Goal: Information Seeking & Learning: Learn about a topic

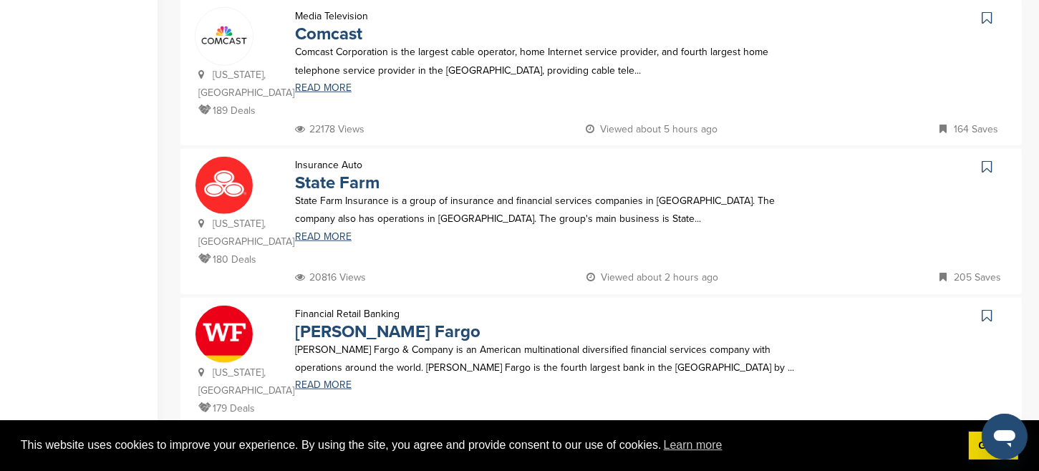
scroll to position [1409, 0]
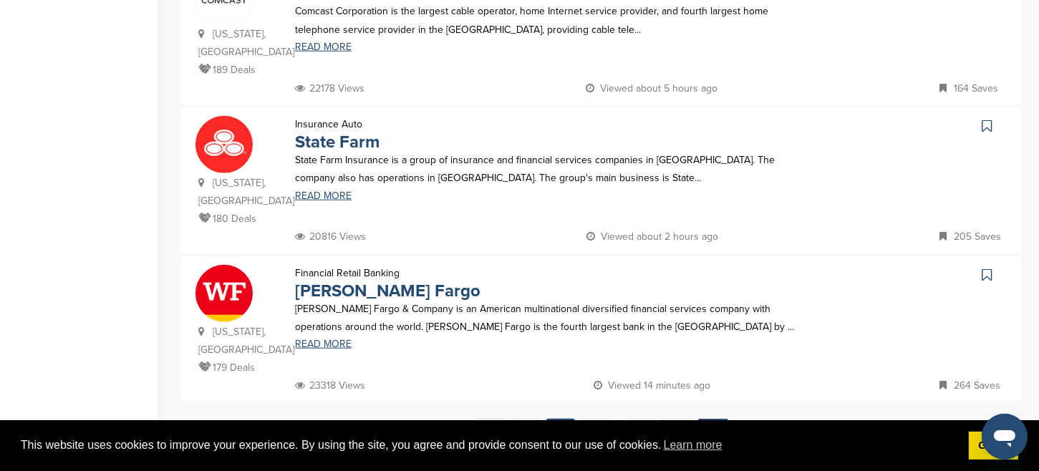
click at [710, 419] on link "Next →" at bounding box center [713, 432] width 30 height 26
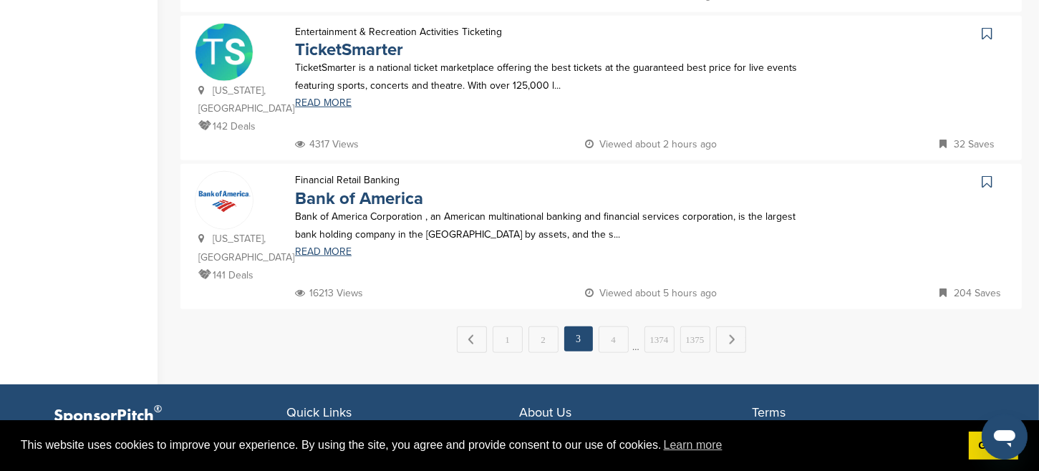
scroll to position [1519, 0]
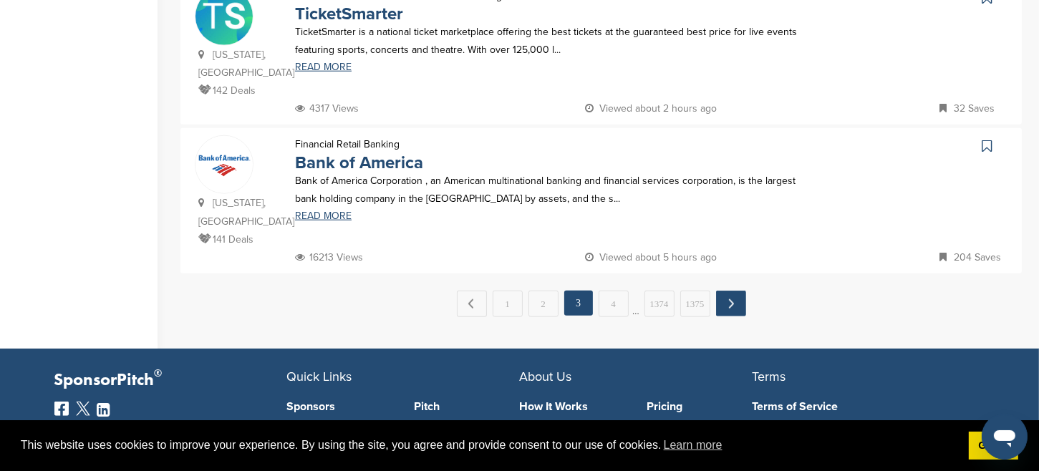
click at [730, 291] on link "Next →" at bounding box center [731, 304] width 30 height 26
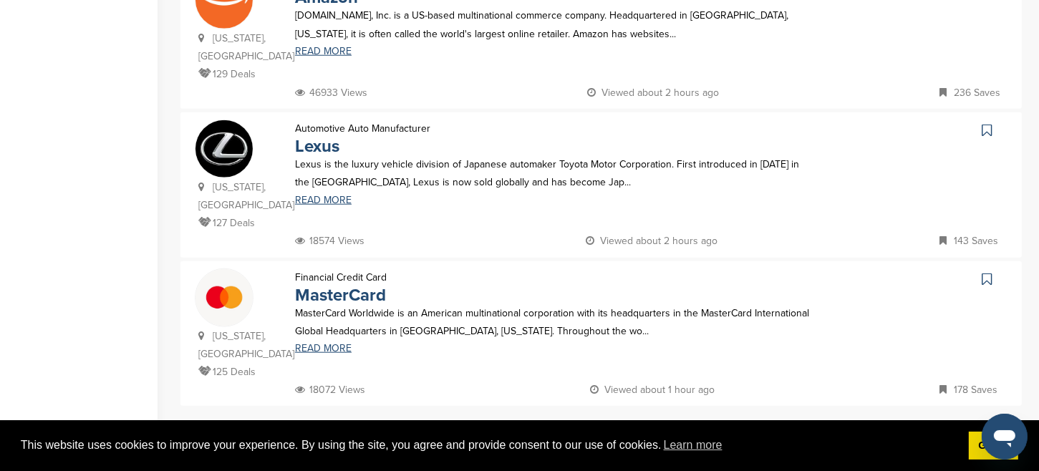
scroll to position [1441, 0]
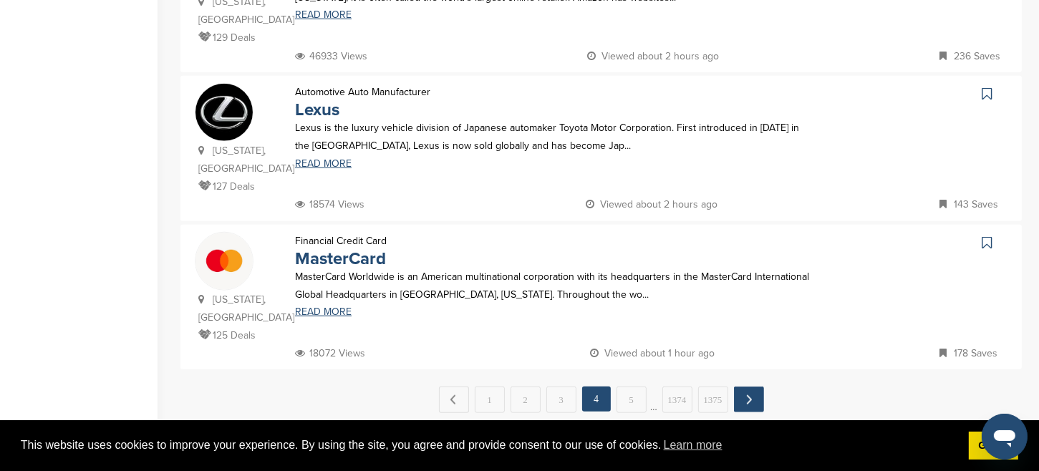
click at [748, 387] on link "Next →" at bounding box center [749, 400] width 30 height 26
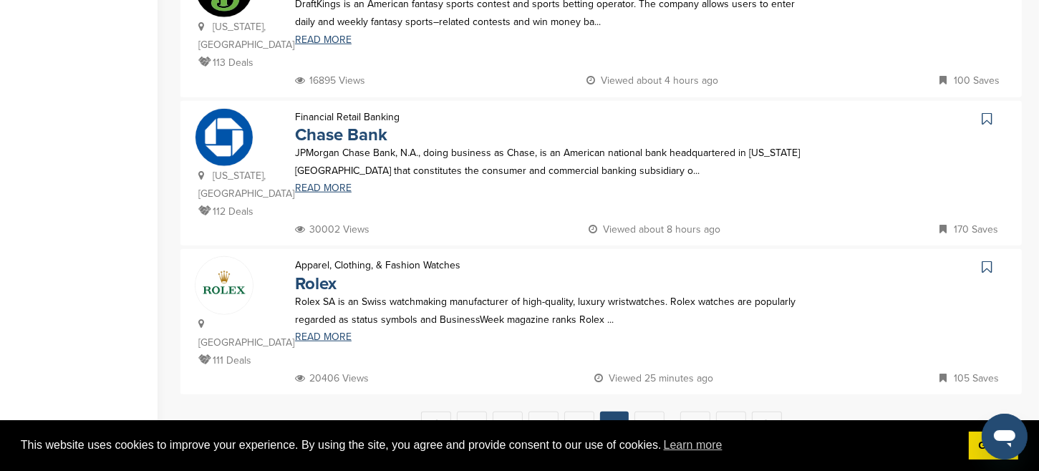
scroll to position [1401, 0]
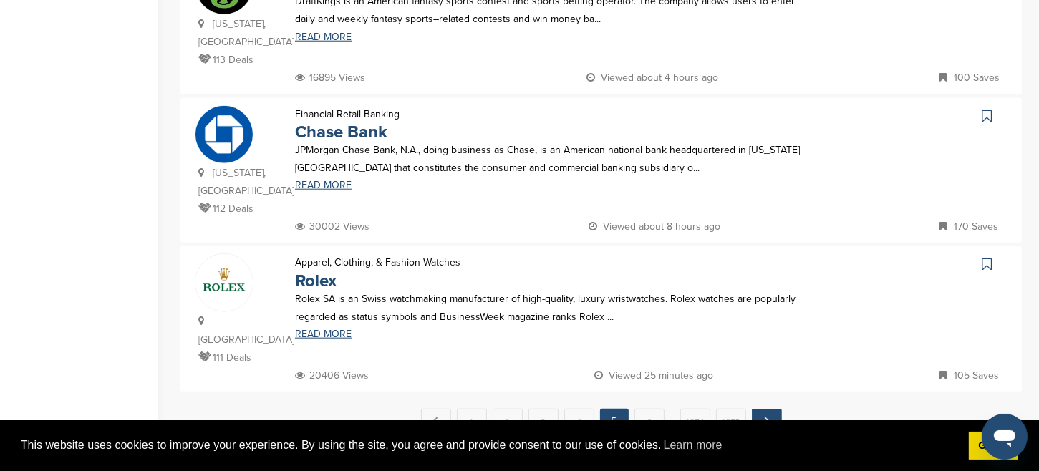
click at [768, 409] on link "Next →" at bounding box center [767, 422] width 30 height 26
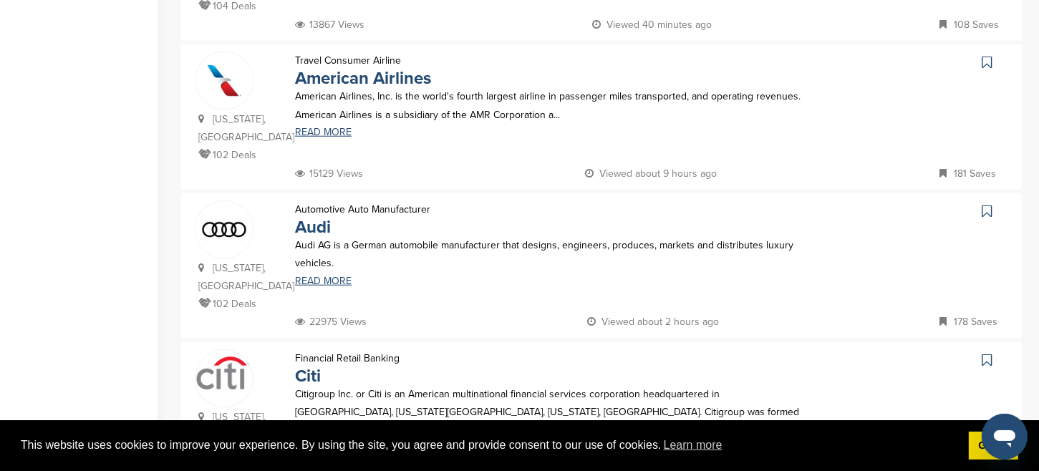
scroll to position [1389, 0]
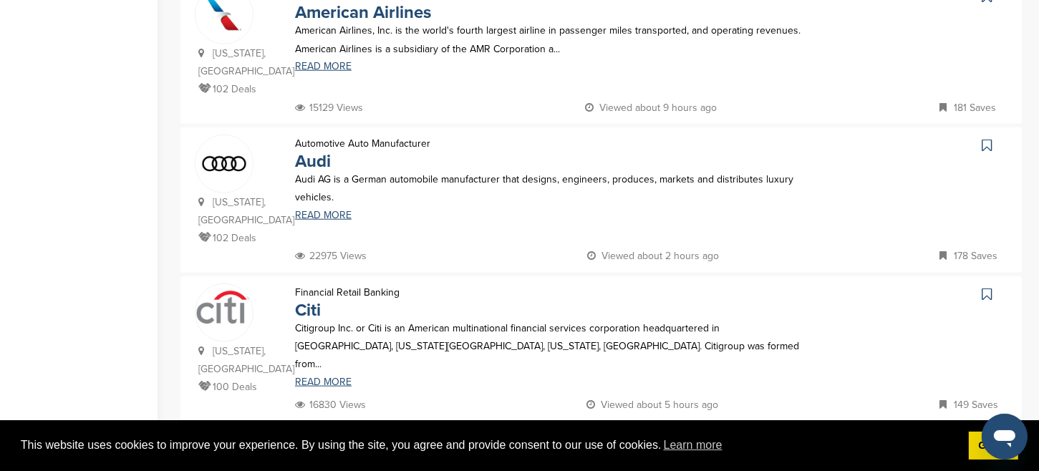
click at [754, 438] on link "Next →" at bounding box center [754, 451] width 30 height 26
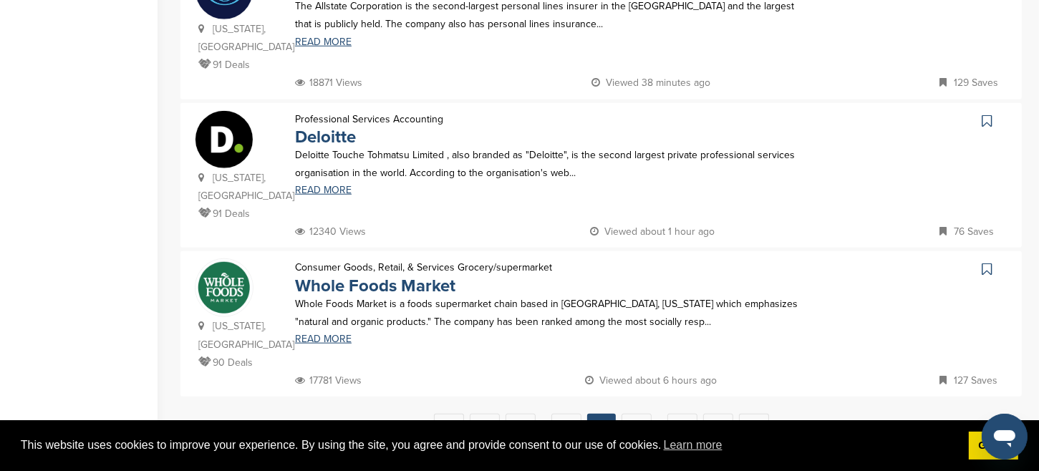
scroll to position [1467, 0]
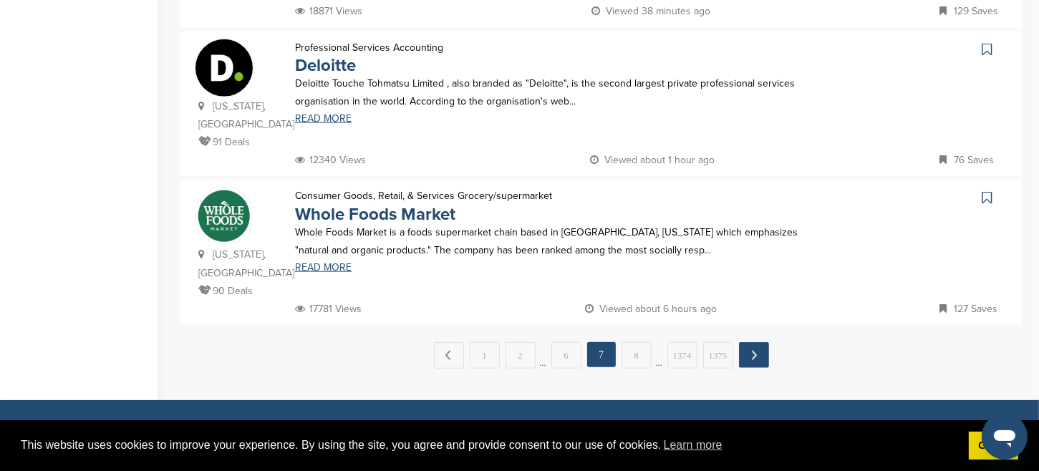
click at [756, 342] on link "Next →" at bounding box center [754, 355] width 30 height 26
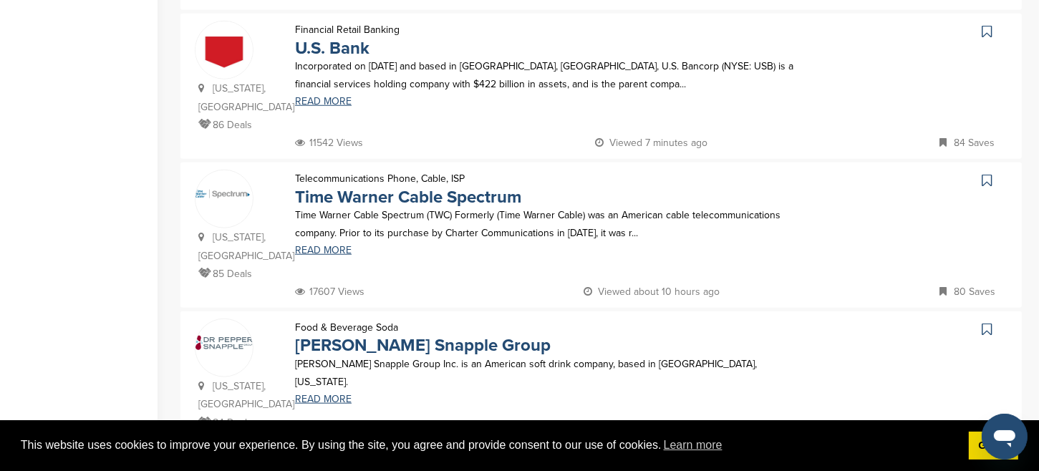
scroll to position [1321, 0]
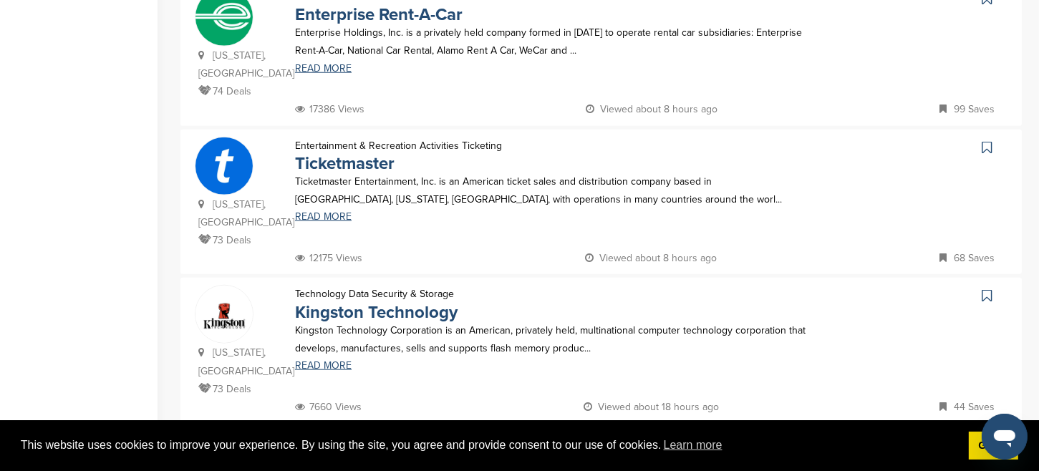
scroll to position [1411, 0]
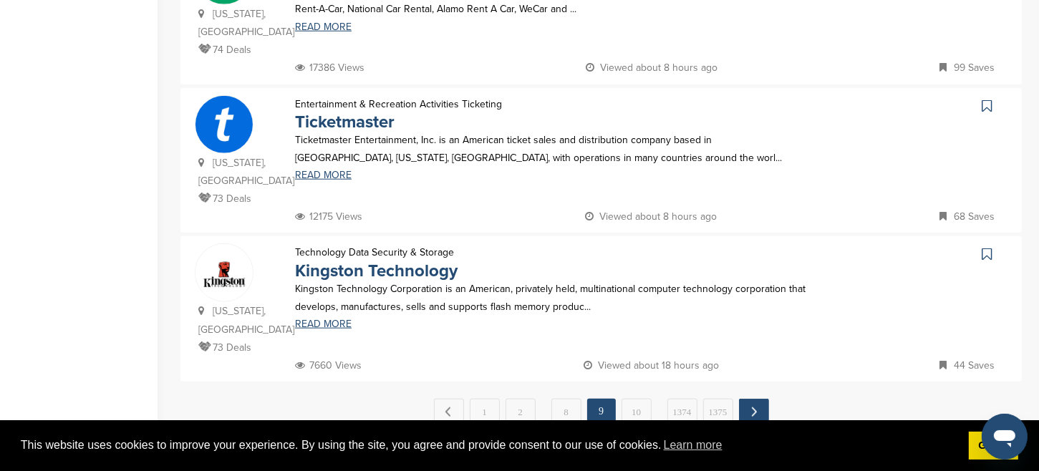
click at [754, 399] on link "Next →" at bounding box center [754, 412] width 30 height 26
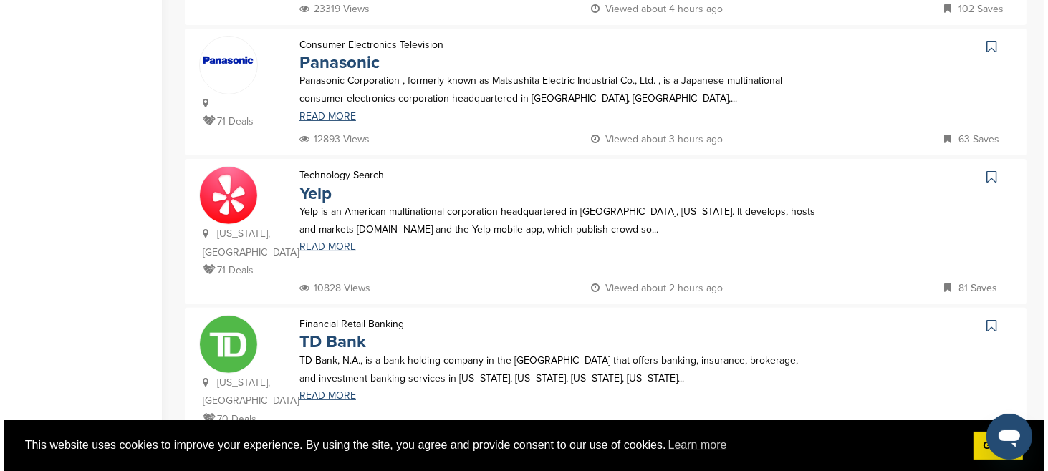
scroll to position [0, 0]
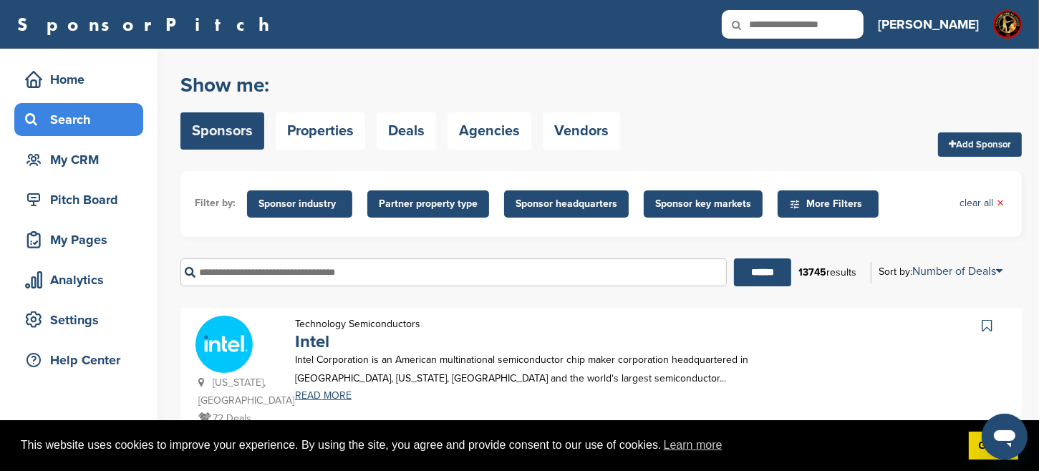
click at [294, 202] on span "Sponsor industry" at bounding box center [300, 204] width 82 height 16
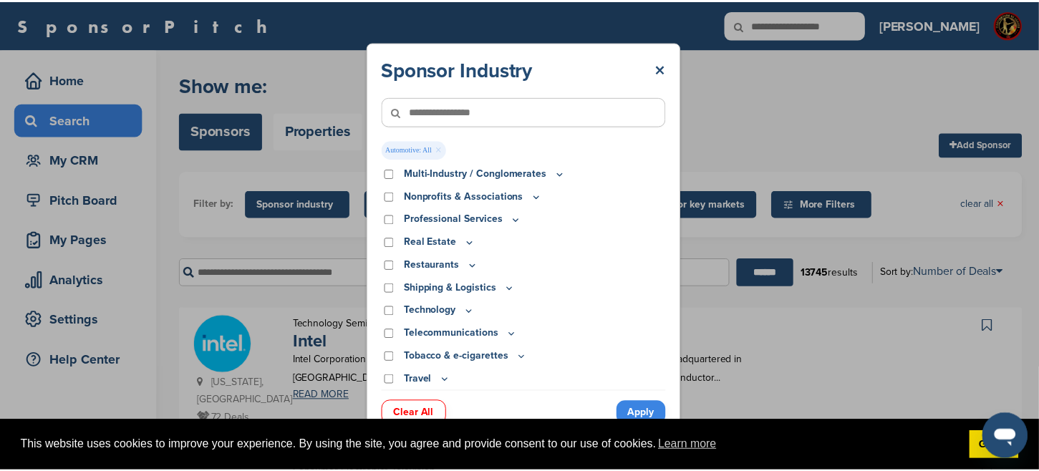
scroll to position [455, 0]
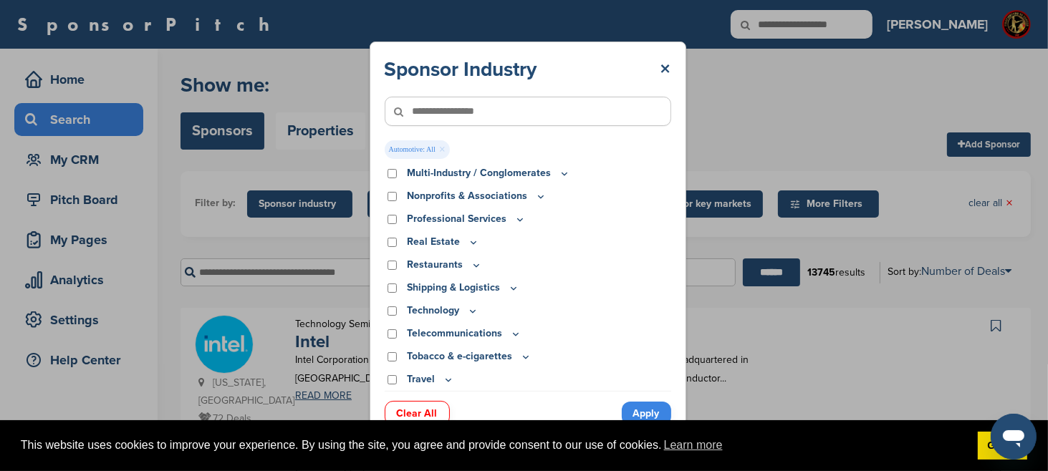
click at [650, 411] on link "Apply" at bounding box center [646, 414] width 49 height 24
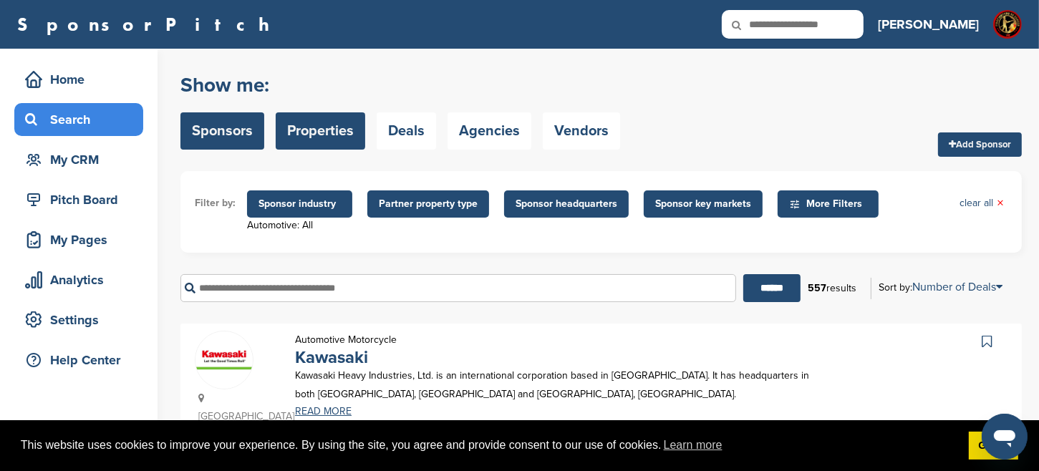
click at [324, 134] on link "Properties" at bounding box center [321, 130] width 90 height 37
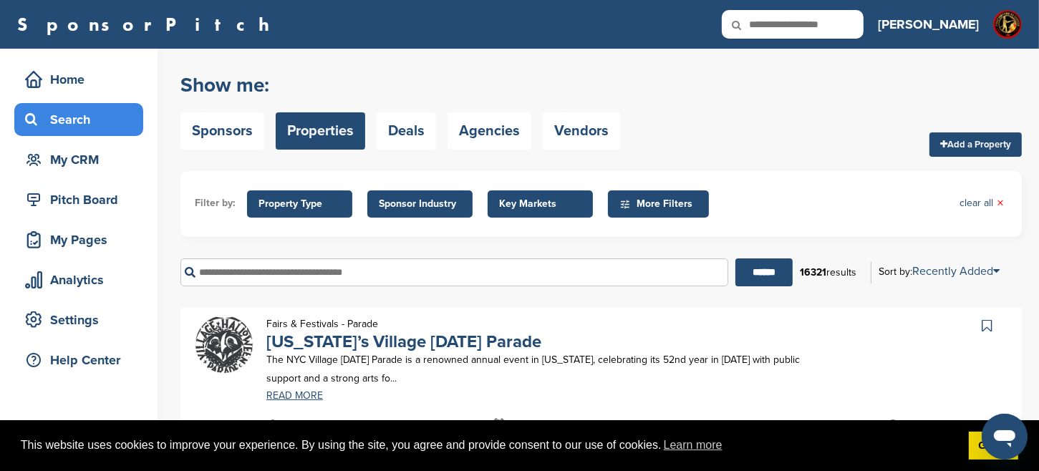
drag, startPoint x: 1046, startPoint y: 34, endPoint x: 976, endPoint y: -84, distance: 137.1
click at [976, 0] on html "This website uses cookies to improve your experience. By using the site, you ag…" at bounding box center [519, 235] width 1039 height 471
click at [85, 280] on div "Analytics" at bounding box center [82, 280] width 122 height 26
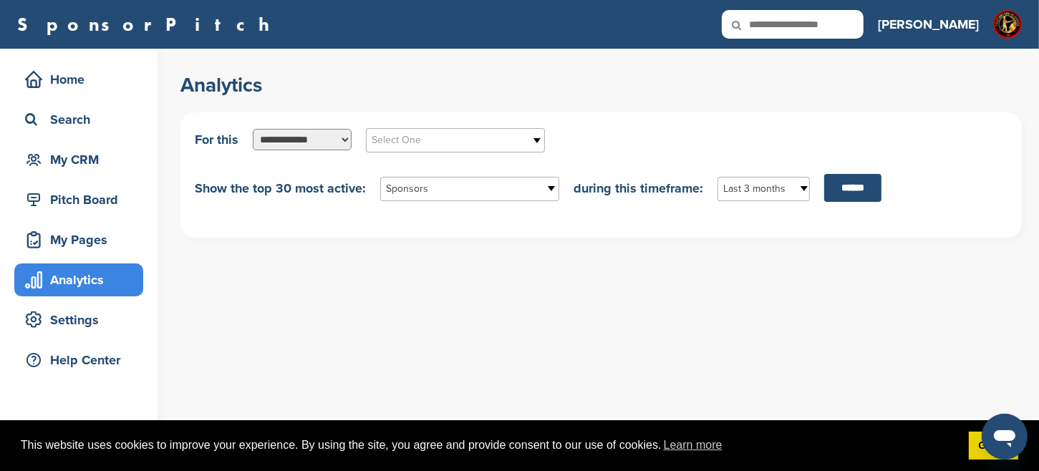
click at [344, 136] on select "**********" at bounding box center [302, 139] width 99 height 21
select select "**********"
click at [253, 129] on select "**********" at bounding box center [302, 139] width 99 height 21
click at [535, 138] on b at bounding box center [537, 140] width 13 height 23
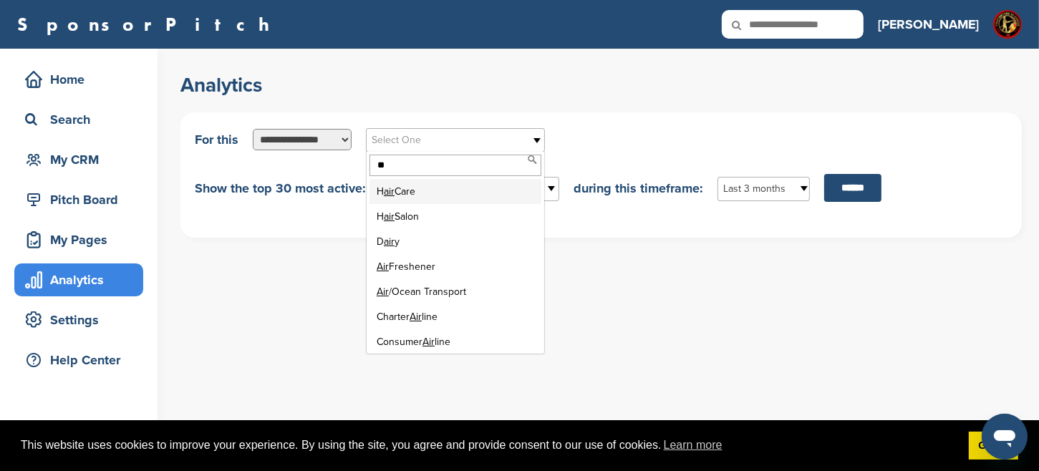
type input "*"
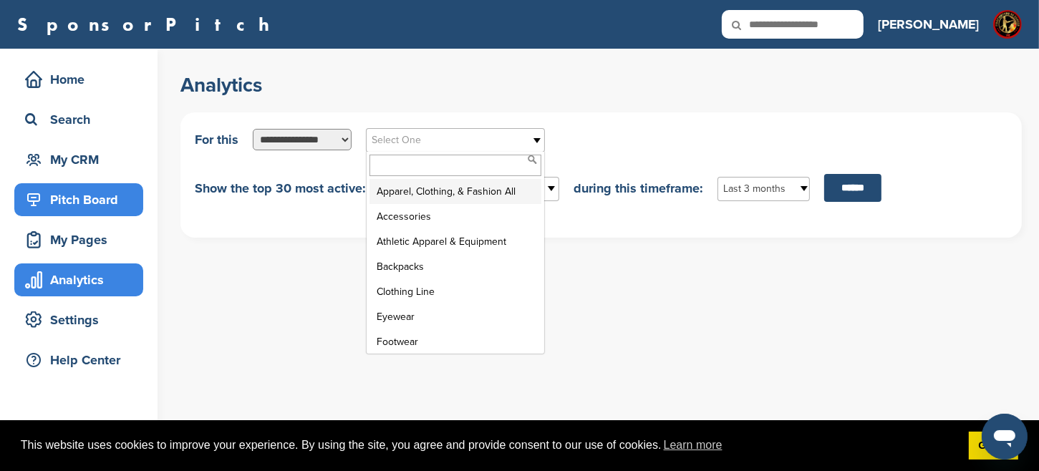
click at [79, 197] on div "Pitch Board" at bounding box center [82, 200] width 122 height 26
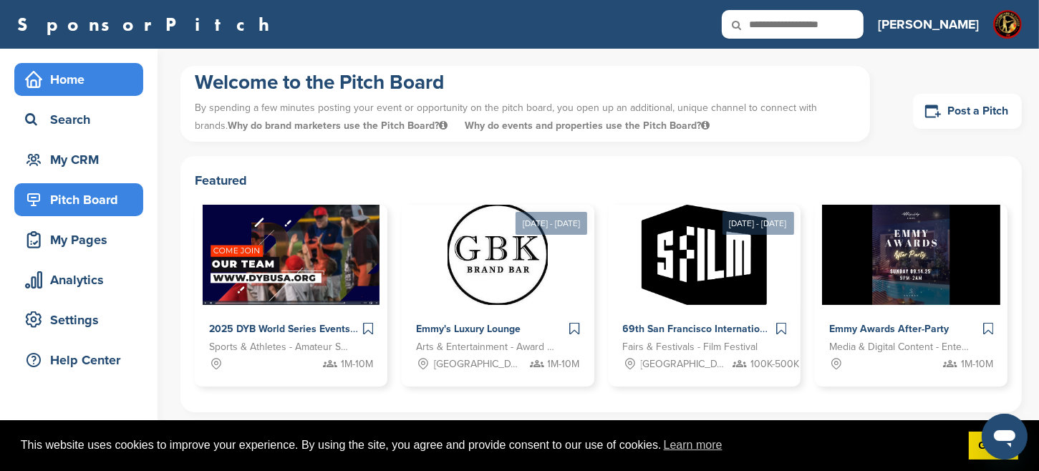
click at [76, 72] on div "Home" at bounding box center [82, 80] width 122 height 26
click at [81, 82] on div "Home" at bounding box center [82, 80] width 122 height 26
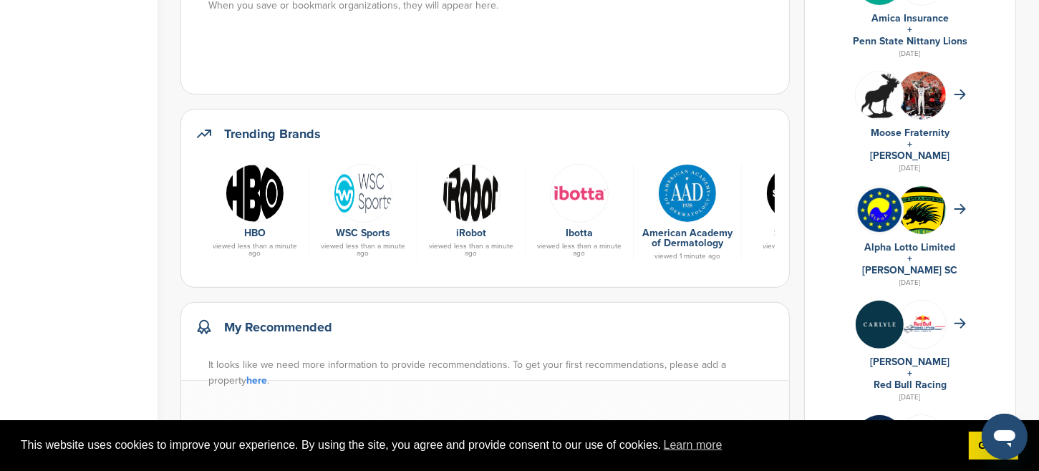
scroll to position [398, 0]
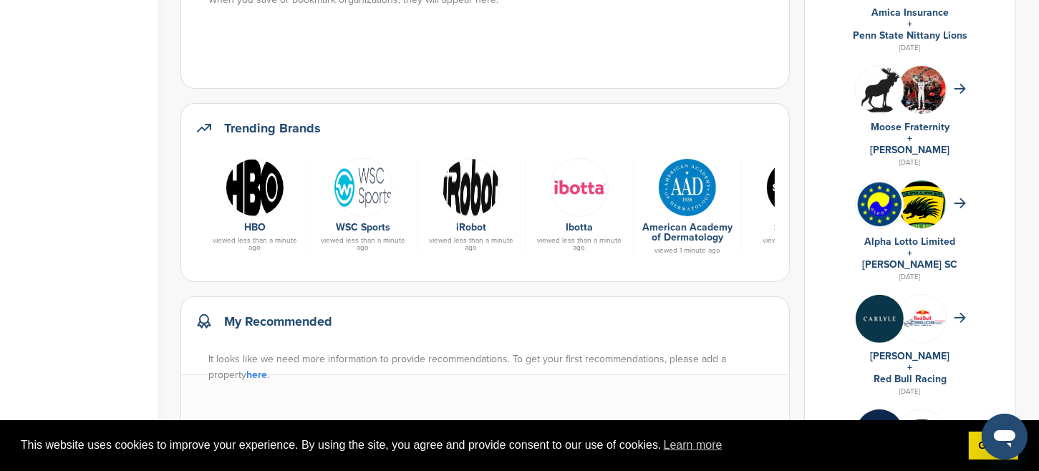
drag, startPoint x: 808, startPoint y: 206, endPoint x: 677, endPoint y: 261, distance: 142.2
click at [751, 270] on div "Trending Brands HBO viewed less than a minute ago WSC Sports viewed less than a…" at bounding box center [484, 192] width 609 height 179
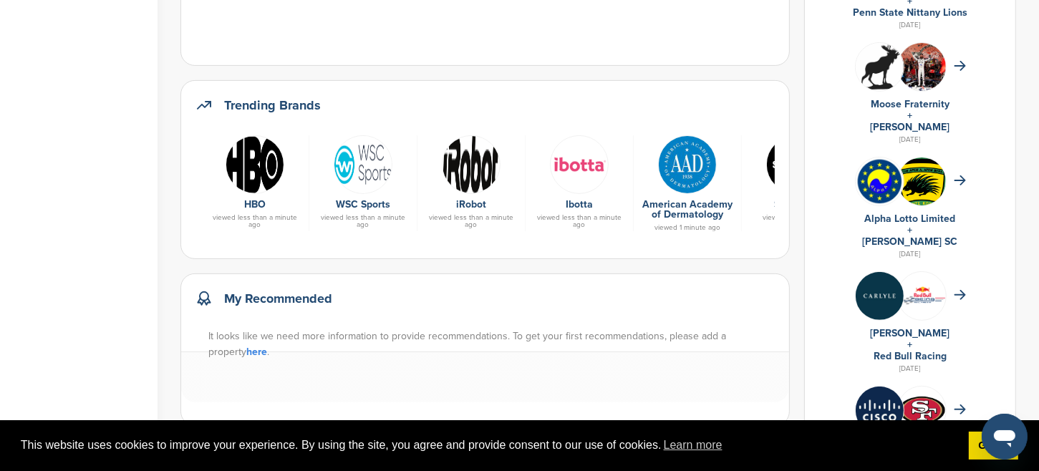
scroll to position [97, 0]
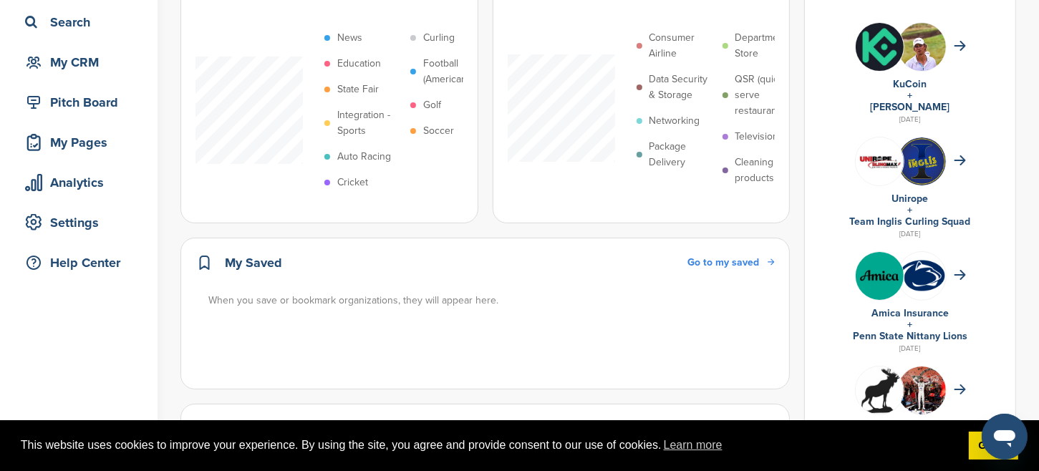
click at [690, 49] on p "Consumer Airline" at bounding box center [683, 46] width 66 height 32
click at [697, 34] on p "Consumer Airline" at bounding box center [683, 46] width 66 height 32
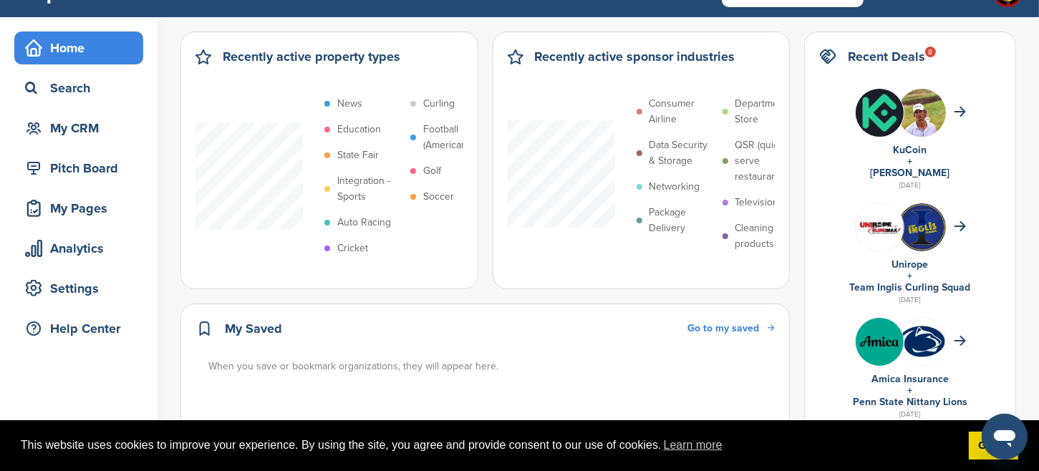
scroll to position [0, 0]
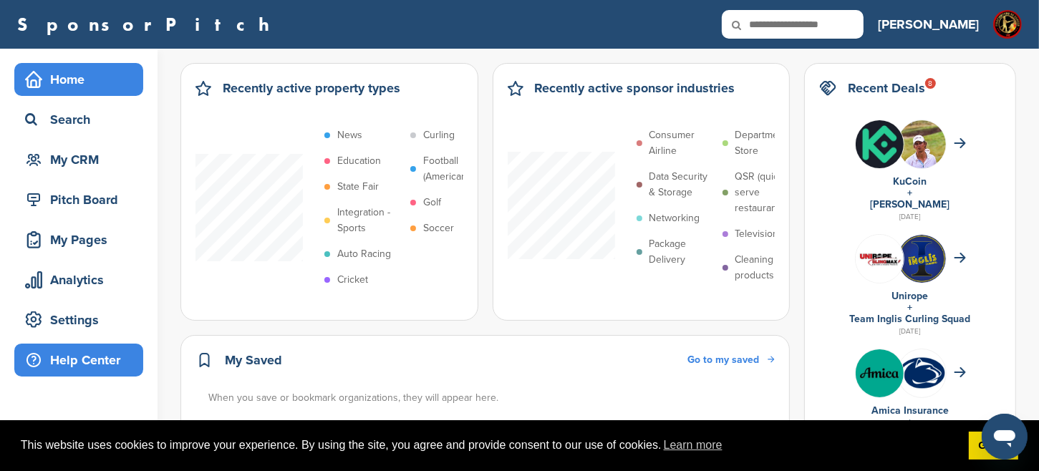
click at [87, 357] on div "Help Center" at bounding box center [82, 360] width 122 height 26
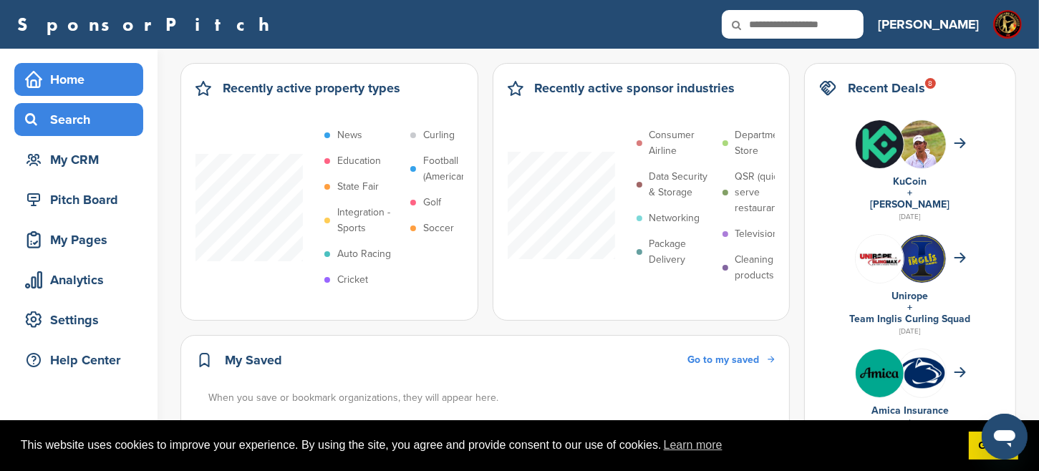
click at [66, 120] on div "Search" at bounding box center [82, 120] width 122 height 26
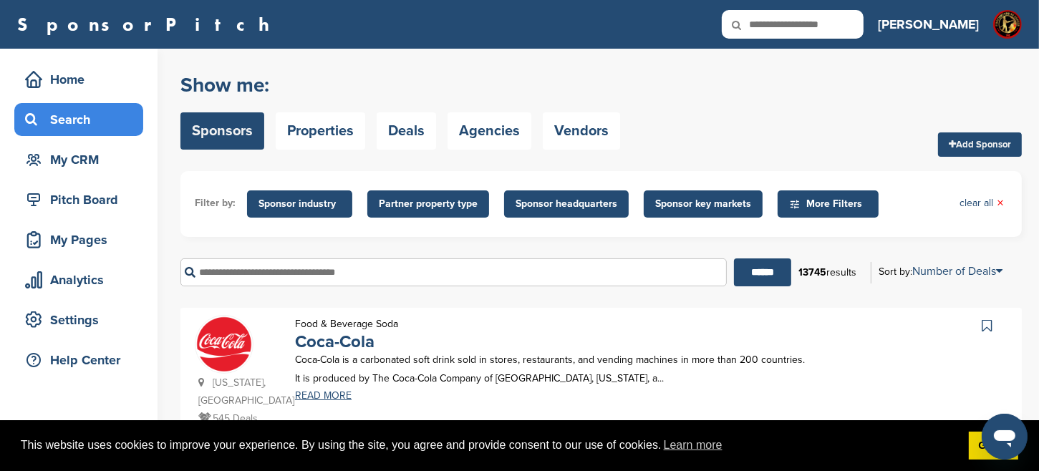
click at [311, 201] on span "Sponsor industry" at bounding box center [300, 204] width 82 height 16
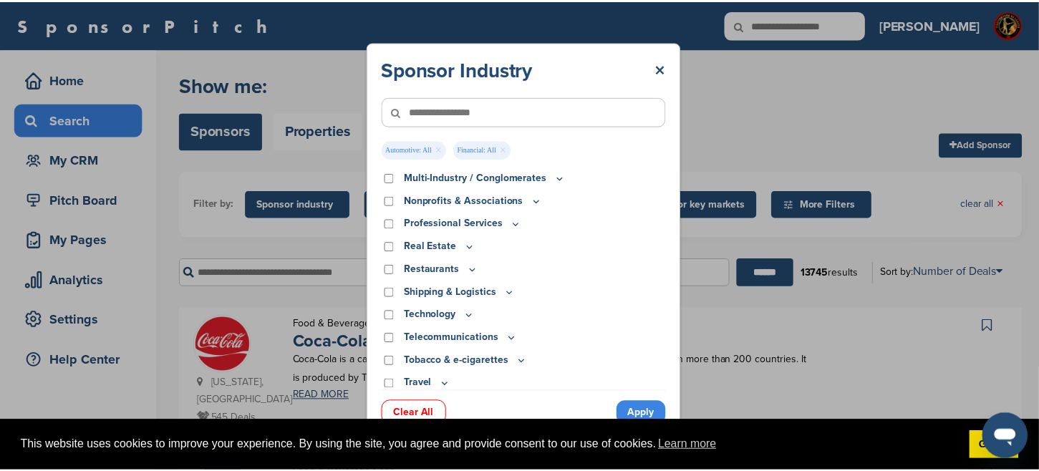
scroll to position [473, 0]
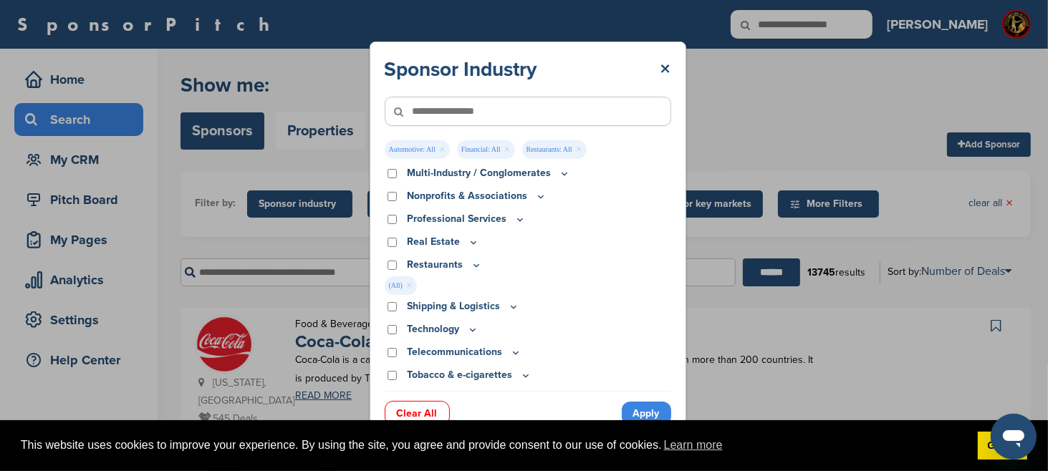
click at [646, 409] on link "Apply" at bounding box center [646, 414] width 49 height 24
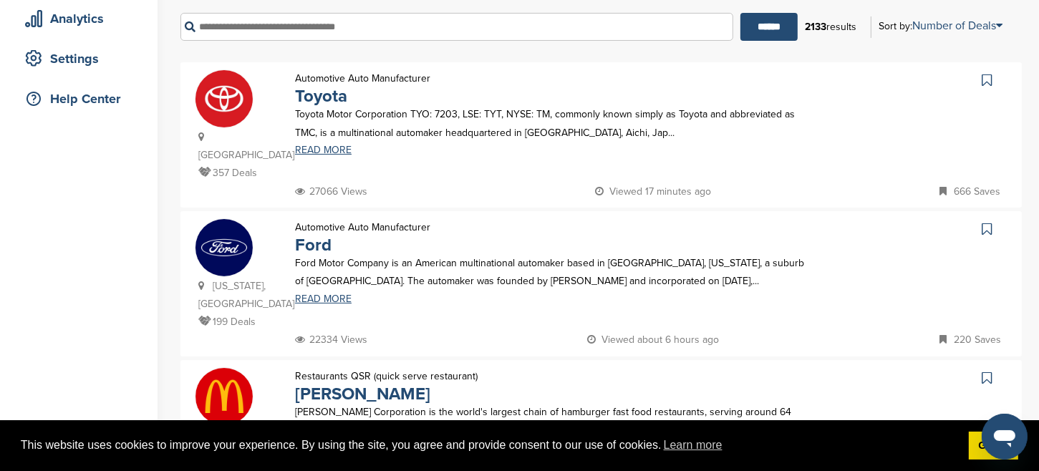
scroll to position [320, 0]
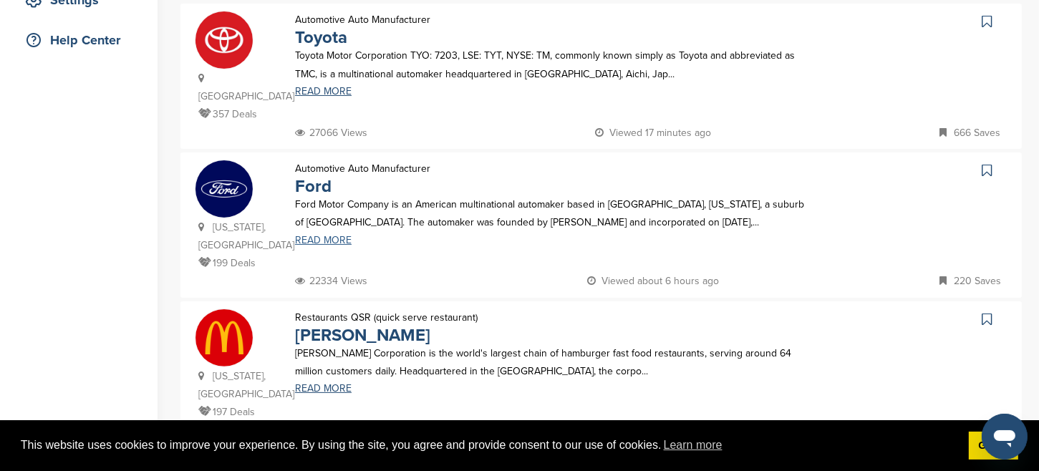
click at [320, 236] on link "READ MORE" at bounding box center [553, 241] width 516 height 10
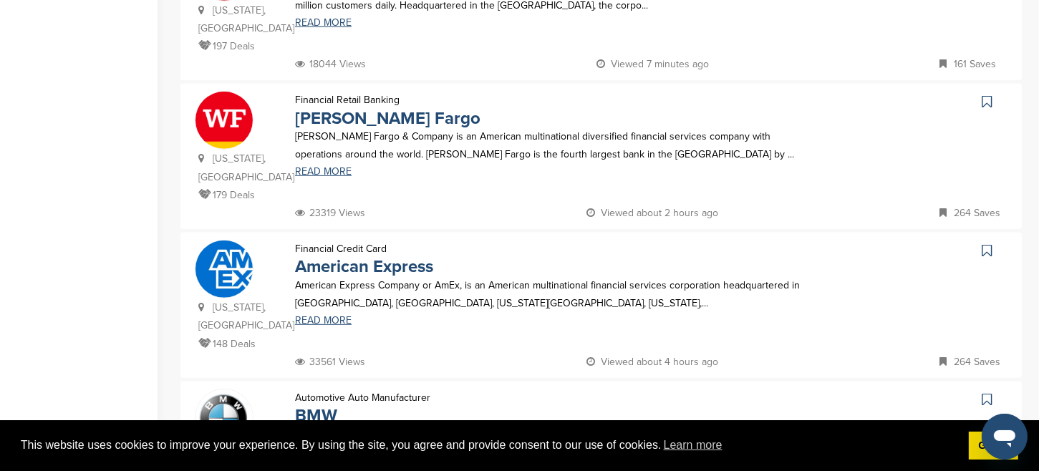
scroll to position [0, 0]
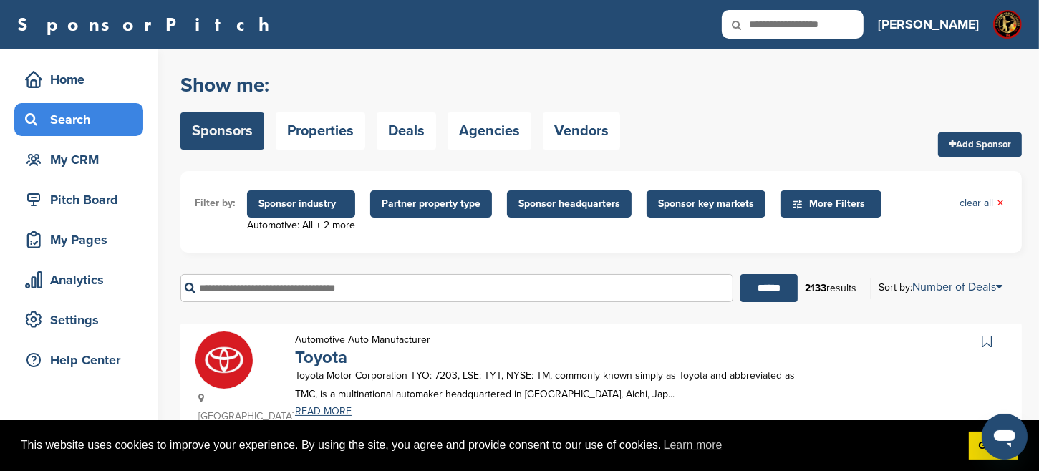
click at [771, 22] on icon at bounding box center [746, 25] width 49 height 30
click at [771, 23] on icon at bounding box center [746, 25] width 49 height 30
click at [771, 26] on icon at bounding box center [746, 25] width 49 height 30
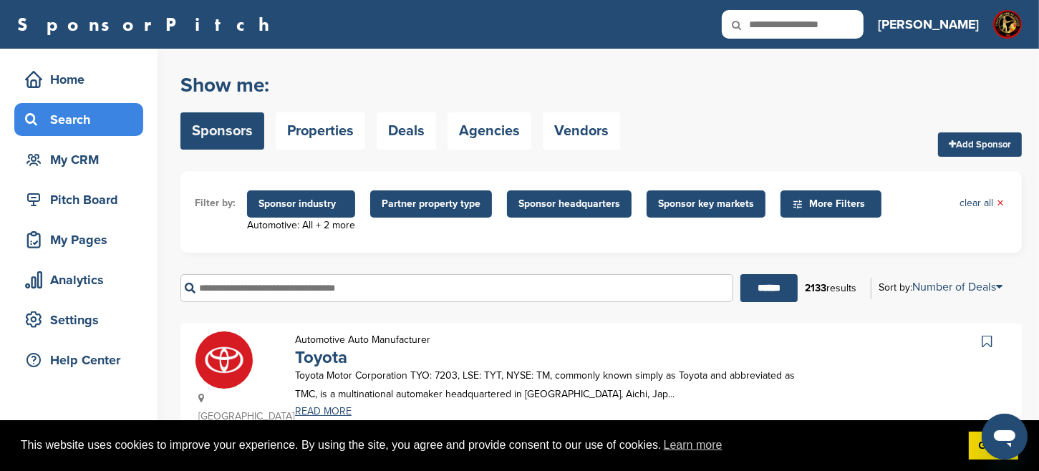
click at [771, 26] on icon at bounding box center [746, 25] width 49 height 30
click at [689, 42] on div "SponsorPitch Home Search My CRM Pitch Board My Pages Analytics Settings Help Ce…" at bounding box center [519, 24] width 1039 height 49
click at [841, 22] on input "text" at bounding box center [793, 24] width 142 height 29
type input "********"
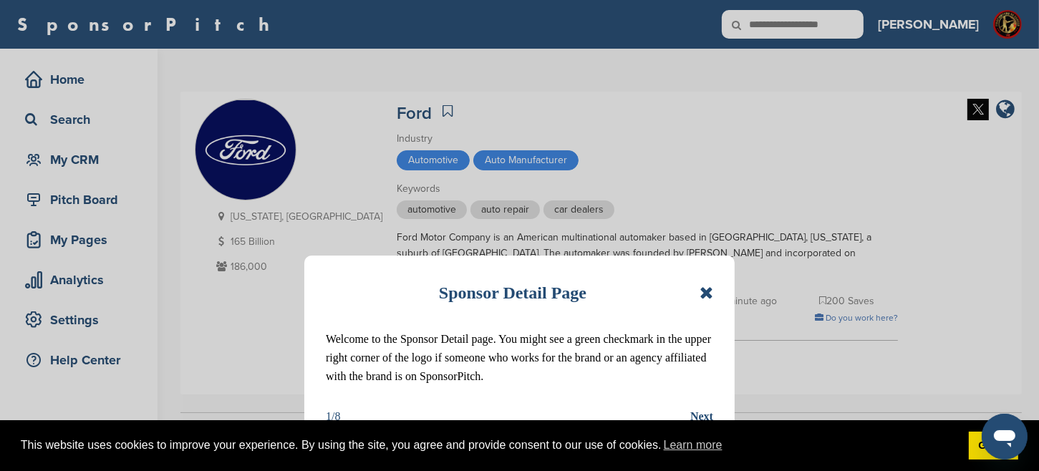
click at [705, 288] on icon at bounding box center [707, 292] width 14 height 17
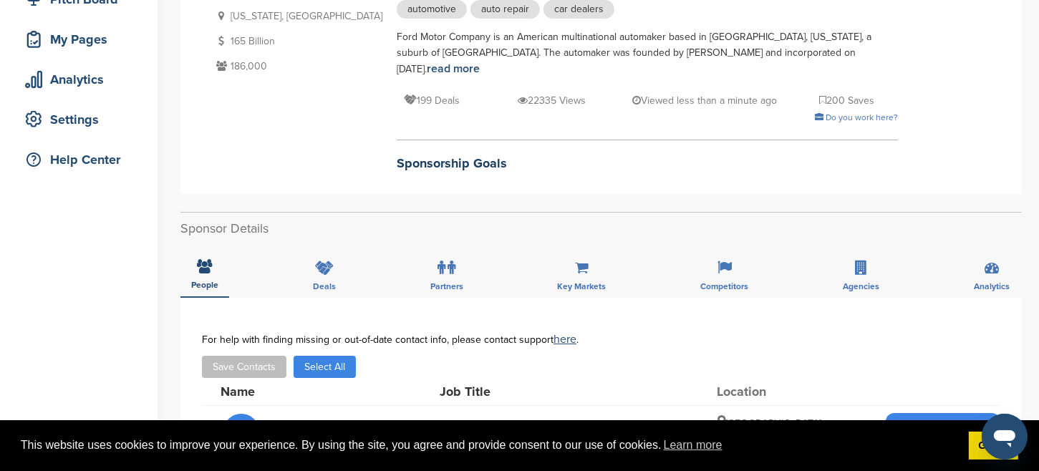
scroll to position [206, 0]
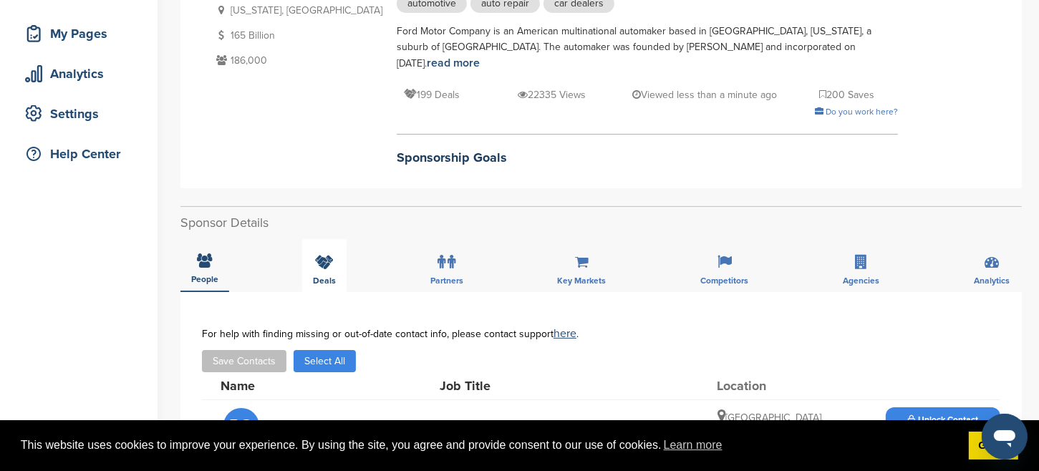
click at [322, 255] on icon at bounding box center [324, 262] width 19 height 14
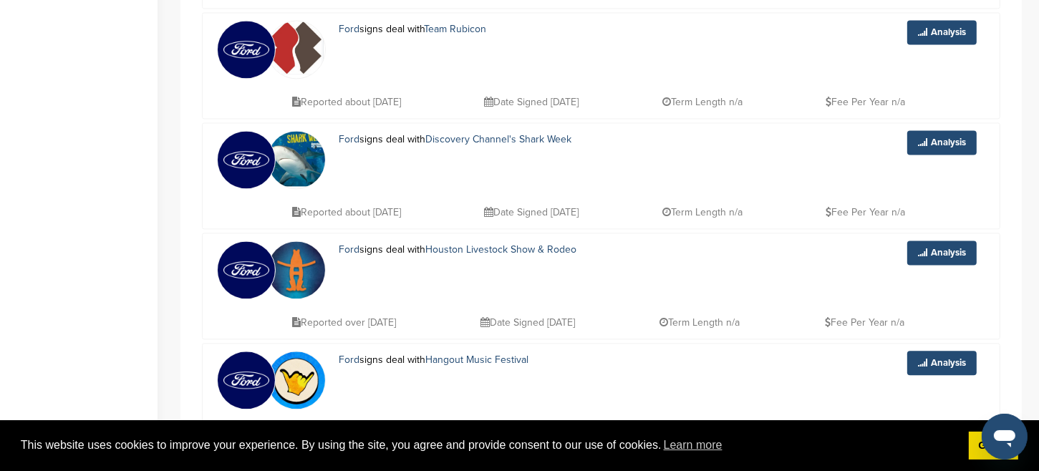
scroll to position [3369, 0]
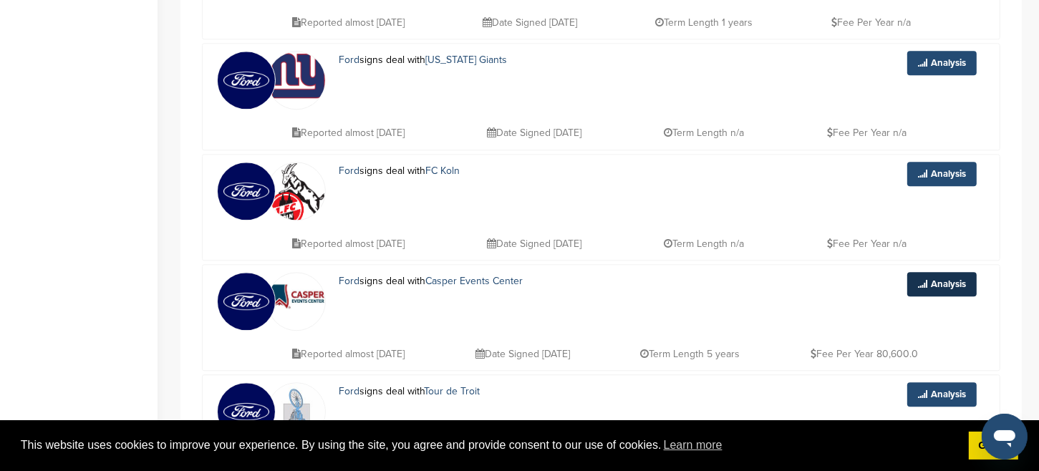
click at [940, 272] on link "Analysis" at bounding box center [941, 284] width 69 height 24
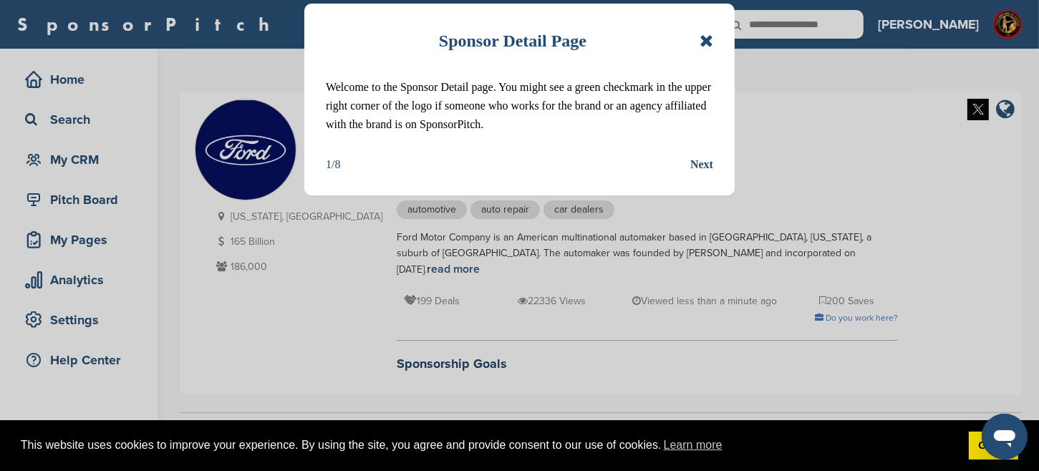
scroll to position [1042, 0]
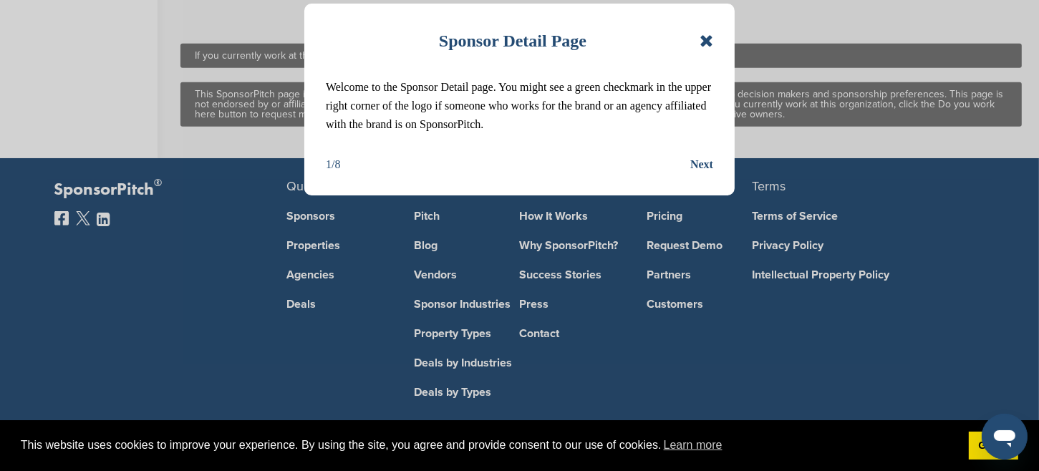
click at [702, 163] on div "Next" at bounding box center [701, 164] width 23 height 19
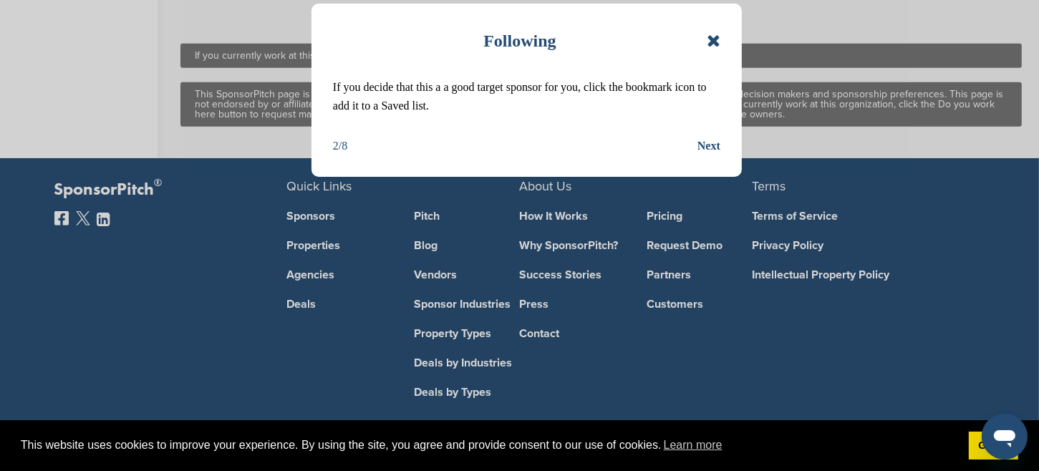
click at [707, 146] on div "Next" at bounding box center [709, 146] width 23 height 19
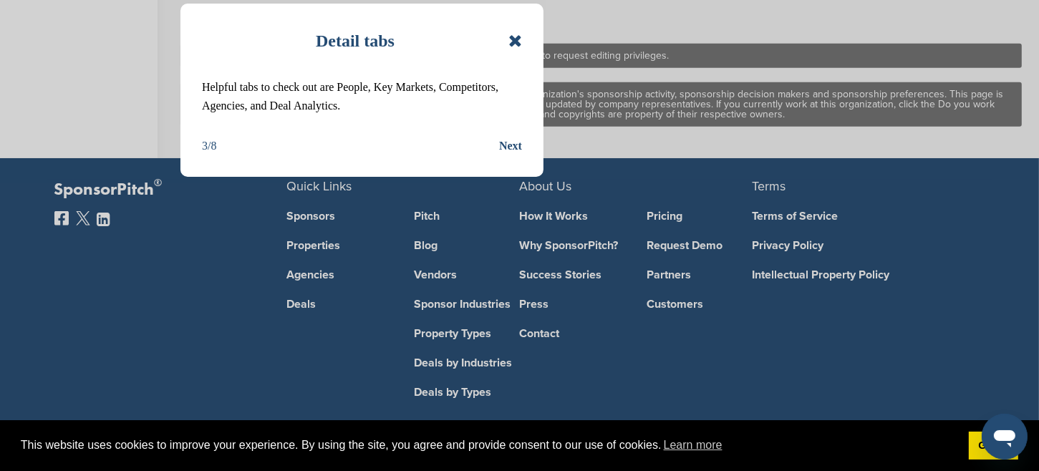
click at [515, 38] on icon at bounding box center [515, 40] width 14 height 17
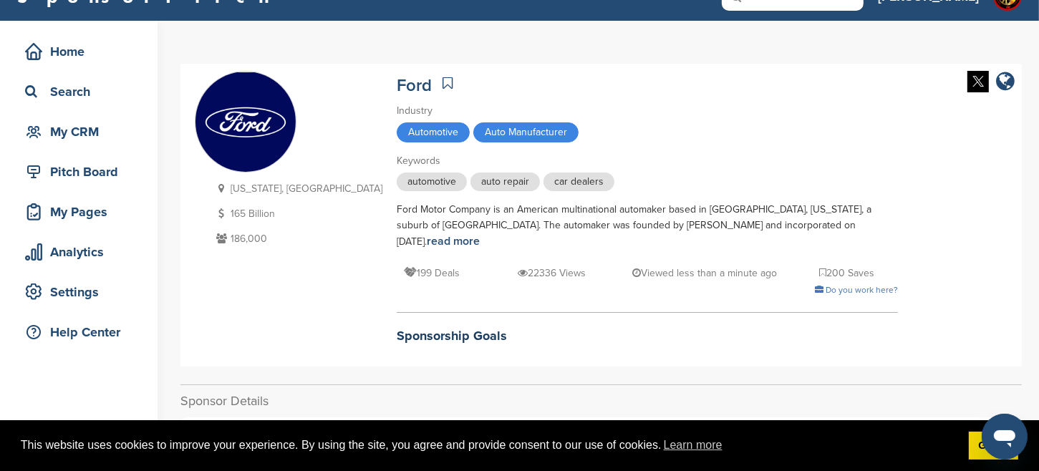
scroll to position [0, 0]
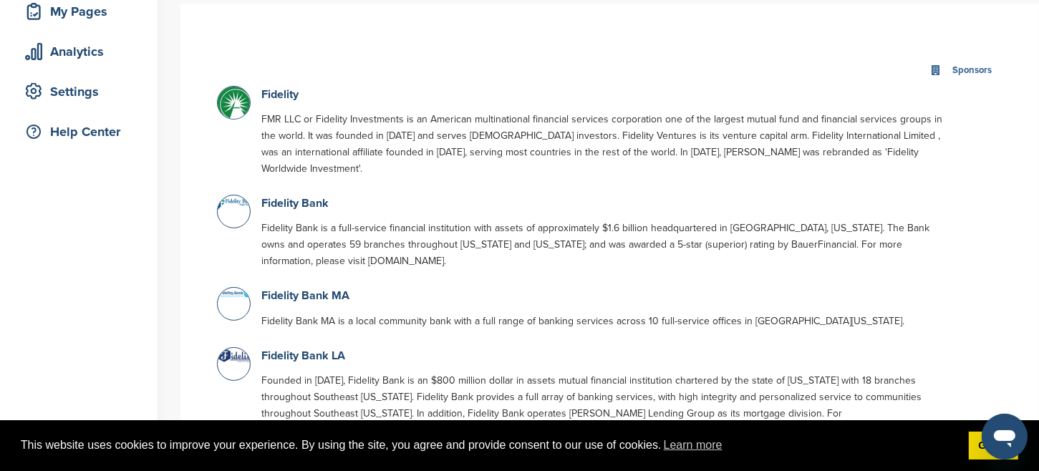
scroll to position [219, 0]
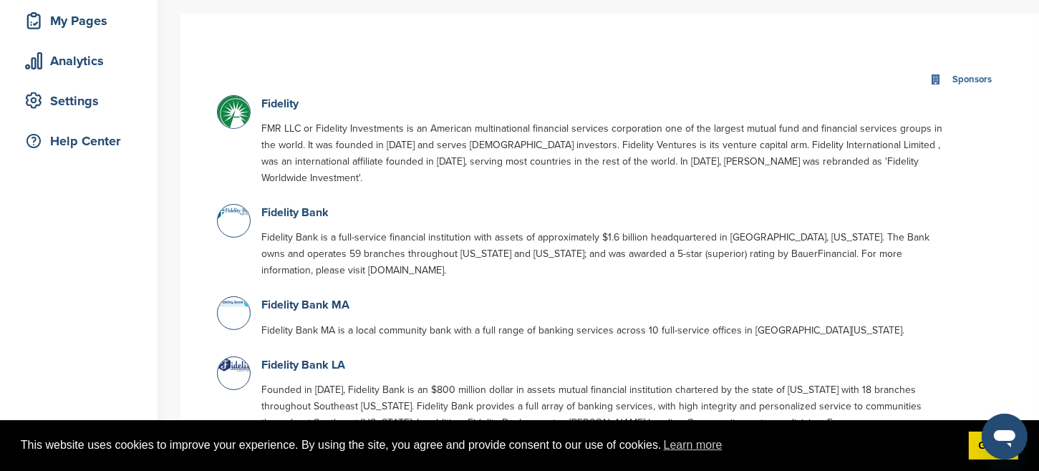
click at [227, 113] on img at bounding box center [236, 114] width 36 height 36
click at [283, 110] on link "Fidelity" at bounding box center [279, 104] width 37 height 14
click at [284, 107] on link "Fidelity" at bounding box center [279, 104] width 37 height 14
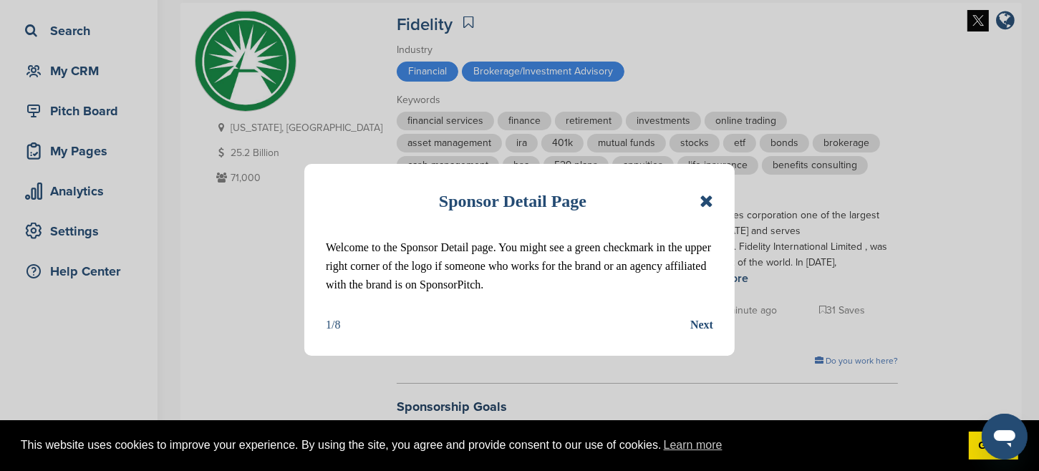
scroll to position [97, 0]
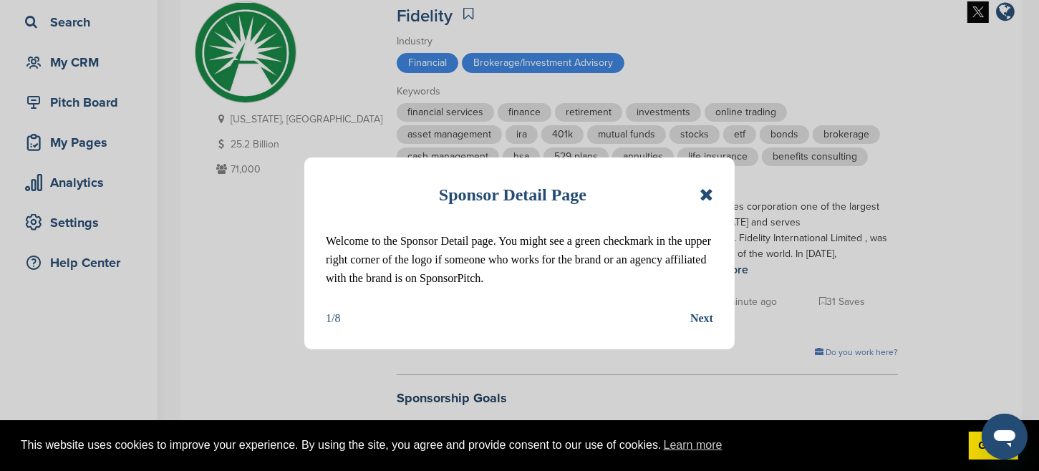
click at [711, 196] on icon at bounding box center [707, 194] width 14 height 17
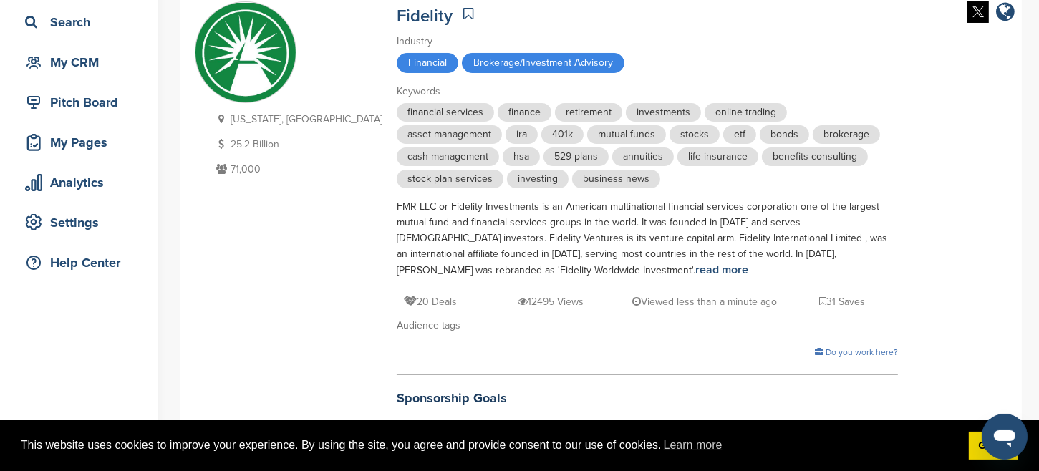
click at [397, 59] on span "Financial" at bounding box center [428, 63] width 62 height 20
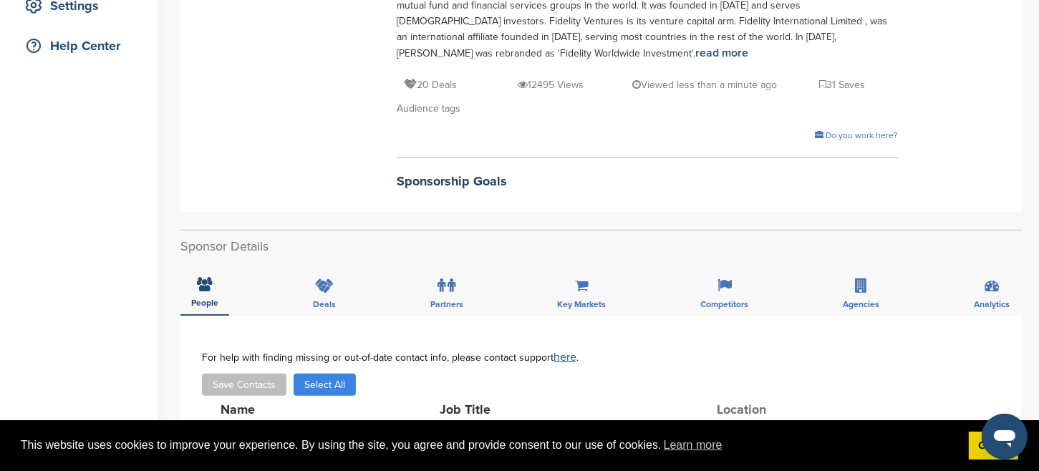
scroll to position [312, 0]
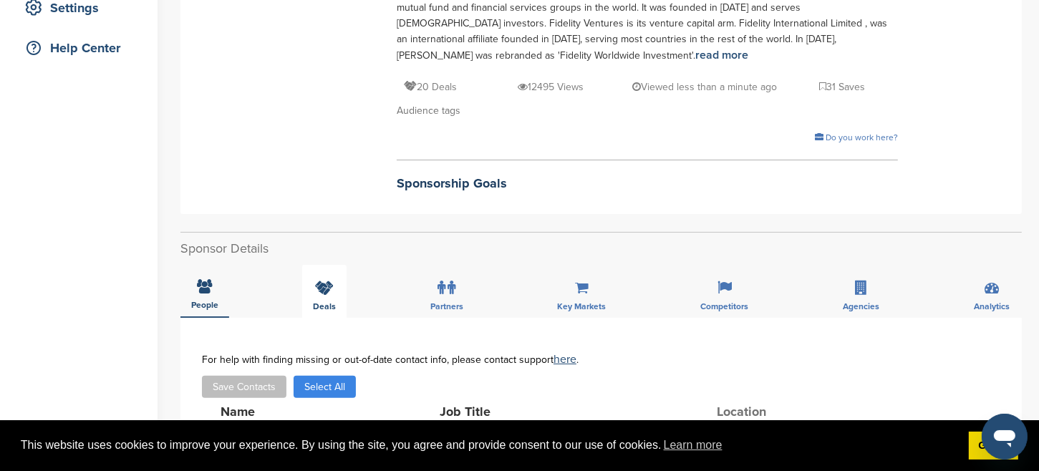
click at [322, 290] on icon at bounding box center [324, 288] width 19 height 14
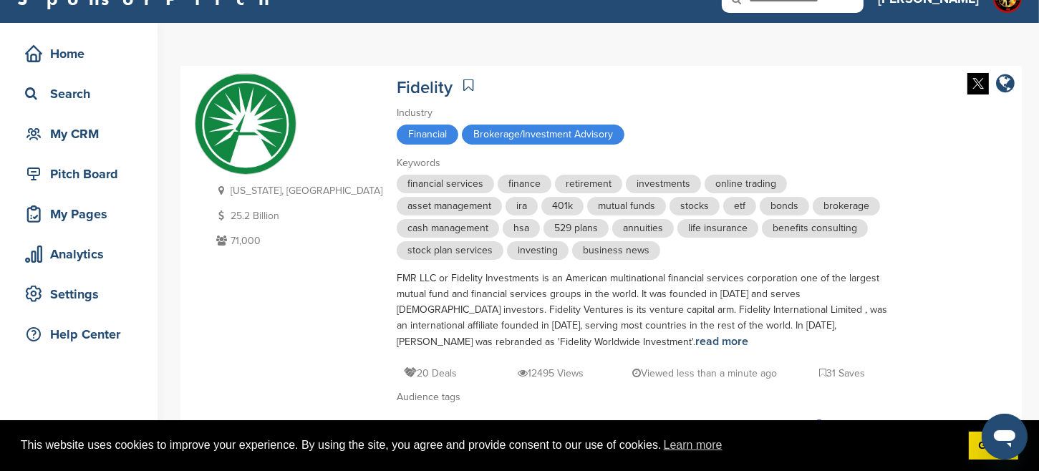
scroll to position [0, 0]
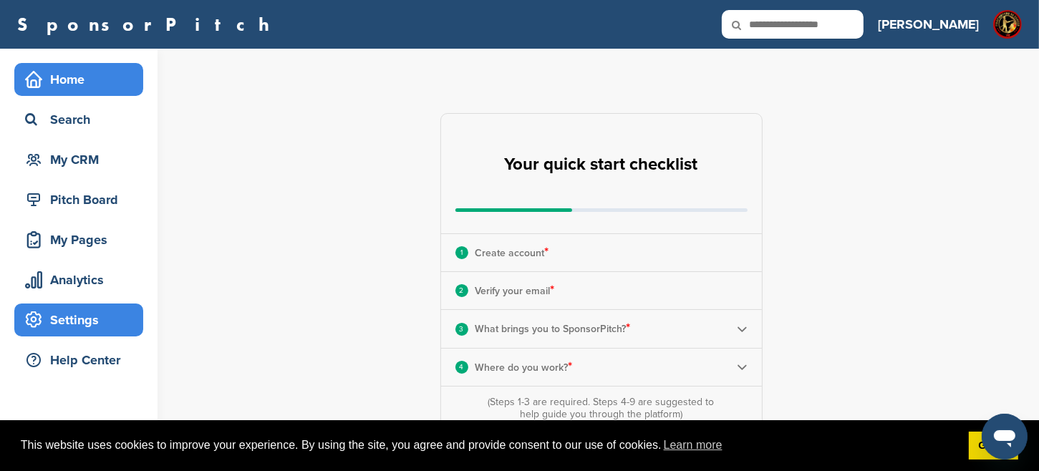
click at [60, 322] on div "Settings" at bounding box center [82, 320] width 122 height 26
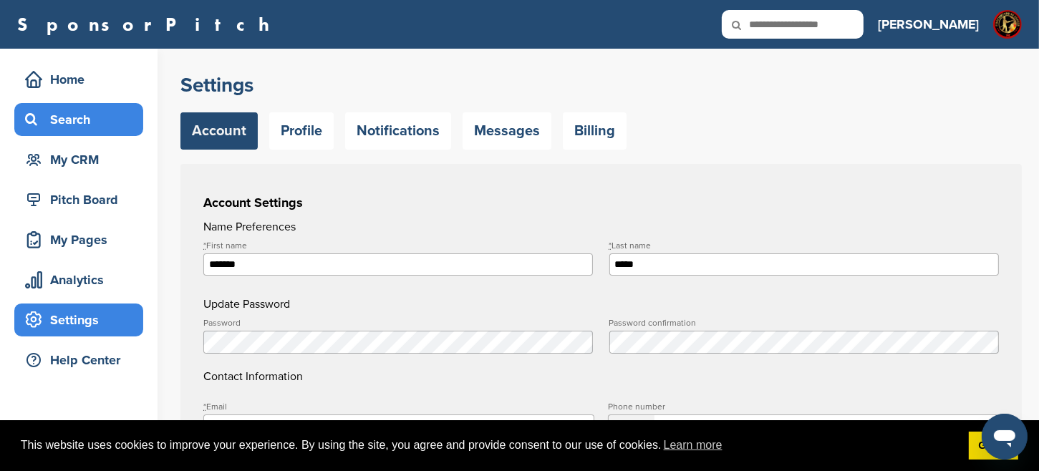
click at [58, 120] on div "Search" at bounding box center [82, 120] width 122 height 26
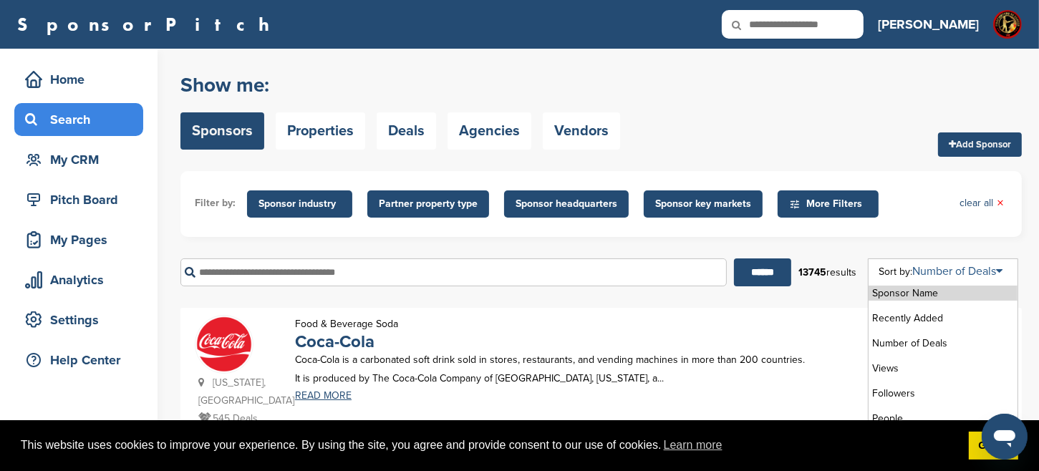
click at [1003, 269] on icon at bounding box center [999, 271] width 6 height 11
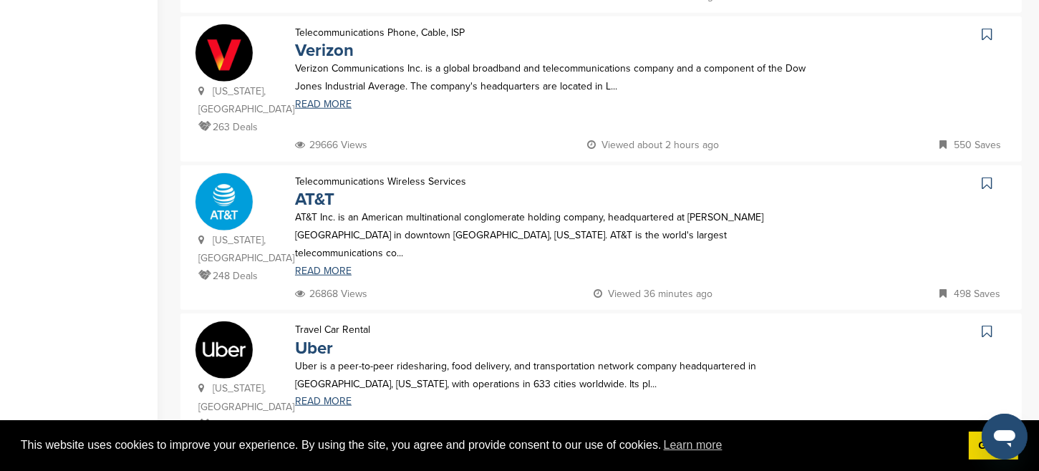
scroll to position [1336, 0]
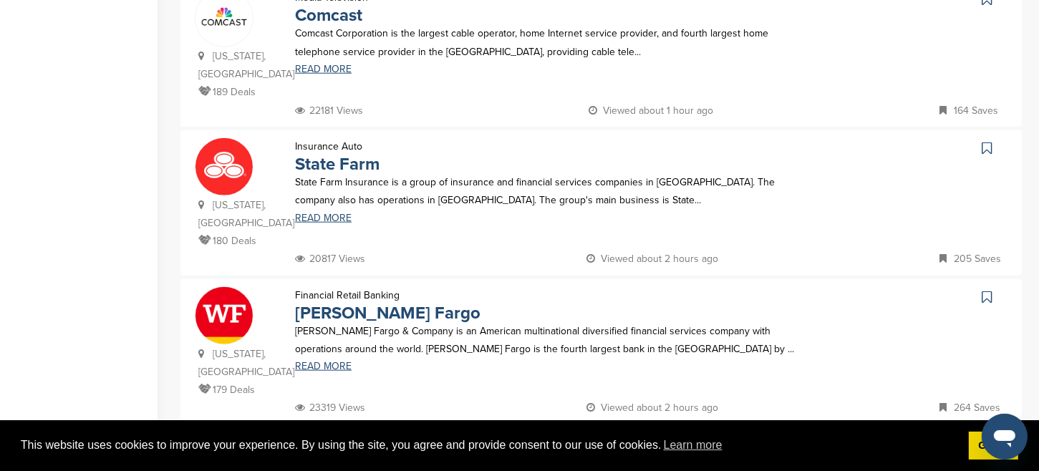
scroll to position [1401, 0]
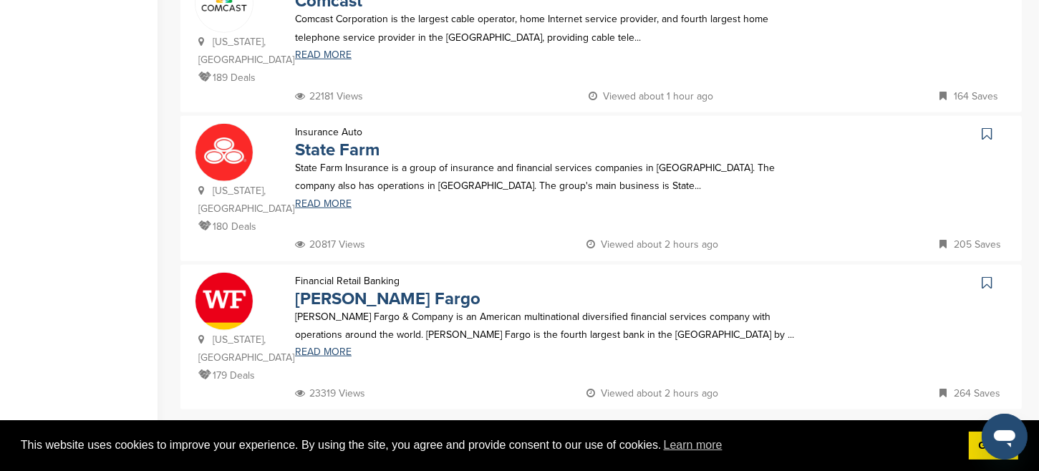
click at [715, 427] on link "Next →" at bounding box center [713, 440] width 30 height 26
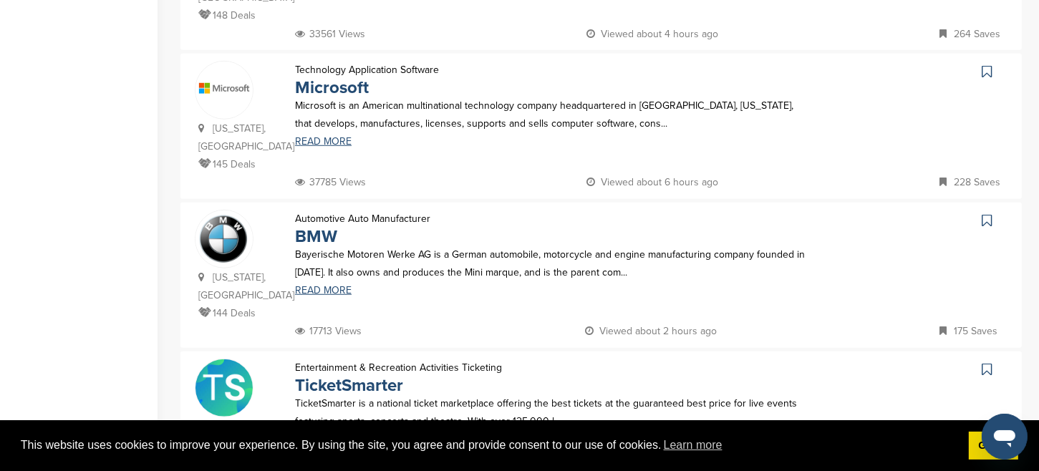
scroll to position [0, 0]
